Goal: Transaction & Acquisition: Purchase product/service

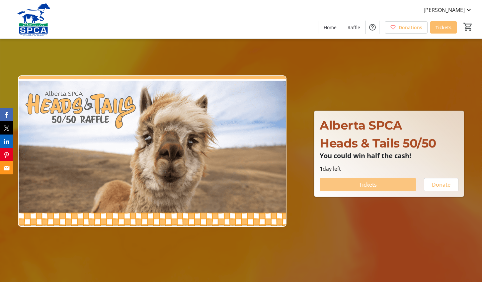
click at [360, 183] on span "Tickets" at bounding box center [368, 184] width 18 height 8
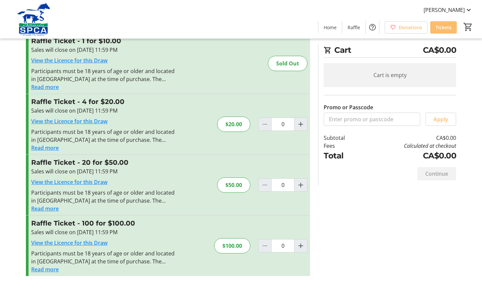
scroll to position [24, 0]
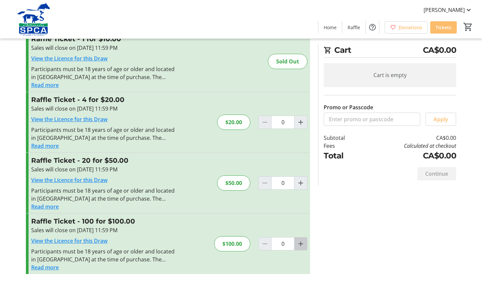
click at [301, 243] on mat-icon "Increment by one" at bounding box center [300, 243] width 8 height 8
type input "1"
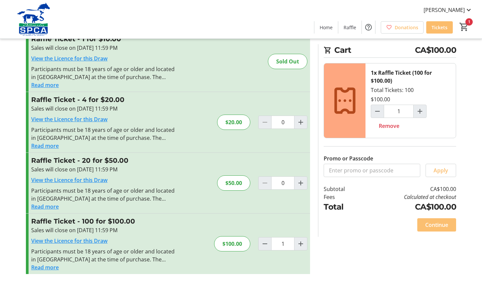
click at [434, 223] on span "Continue" at bounding box center [436, 225] width 23 height 8
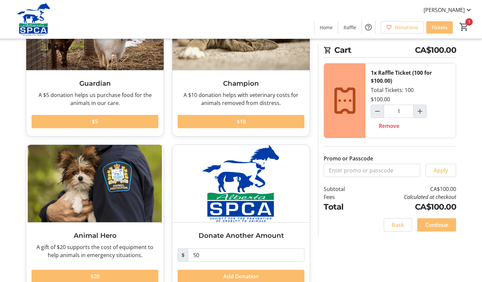
scroll to position [99, 0]
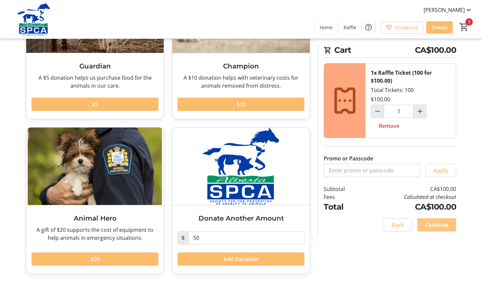
click at [437, 225] on span "Continue" at bounding box center [436, 225] width 23 height 8
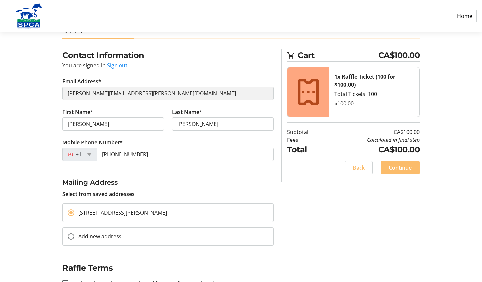
scroll to position [59, 0]
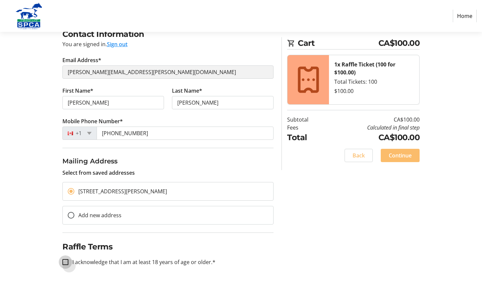
click at [66, 261] on input "I acknowledge that I am at least 18 years of age or older.*" at bounding box center [65, 262] width 6 height 6
checkbox input "true"
click at [405, 154] on span "Continue" at bounding box center [399, 155] width 23 height 8
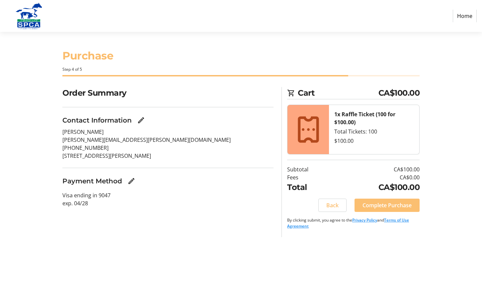
click at [389, 205] on span "Complete Purchase" at bounding box center [386, 205] width 49 height 8
